Goal: Task Accomplishment & Management: Complete application form

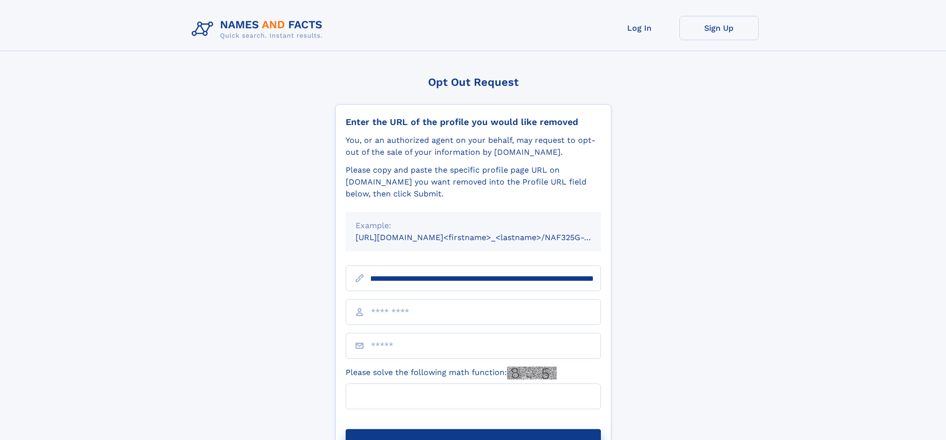
scroll to position [0, 128]
type input "**********"
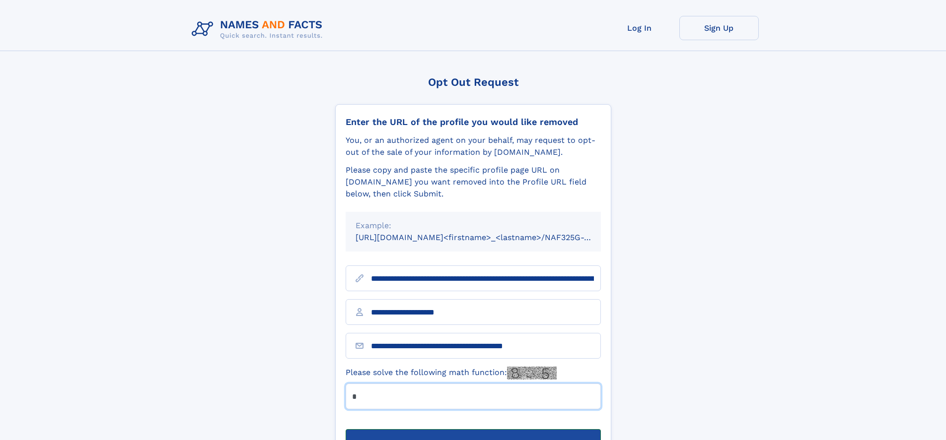
type input "*"
click at [473, 429] on button "Submit Opt Out Request" at bounding box center [473, 445] width 255 height 32
